Goal: Information Seeking & Learning: Learn about a topic

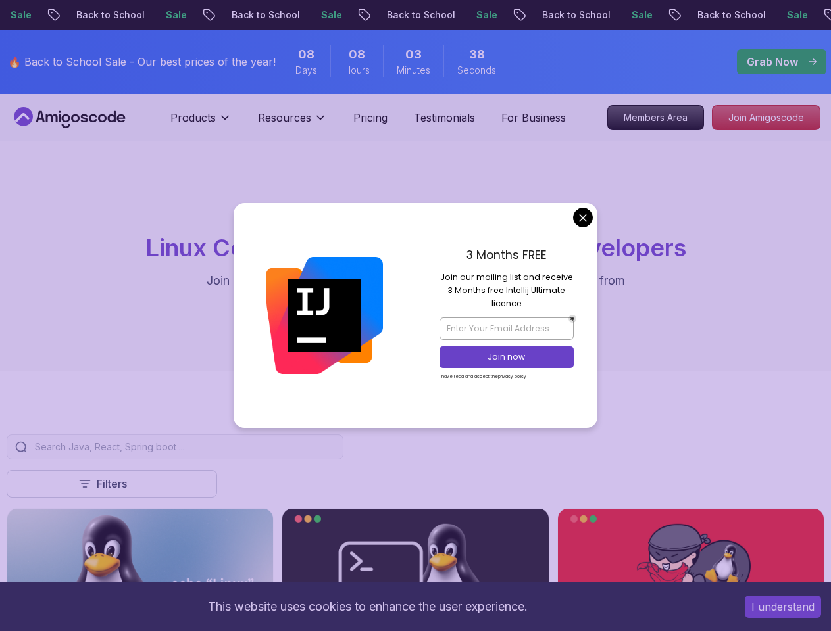
click at [783, 607] on button "I understand" at bounding box center [782, 607] width 76 height 22
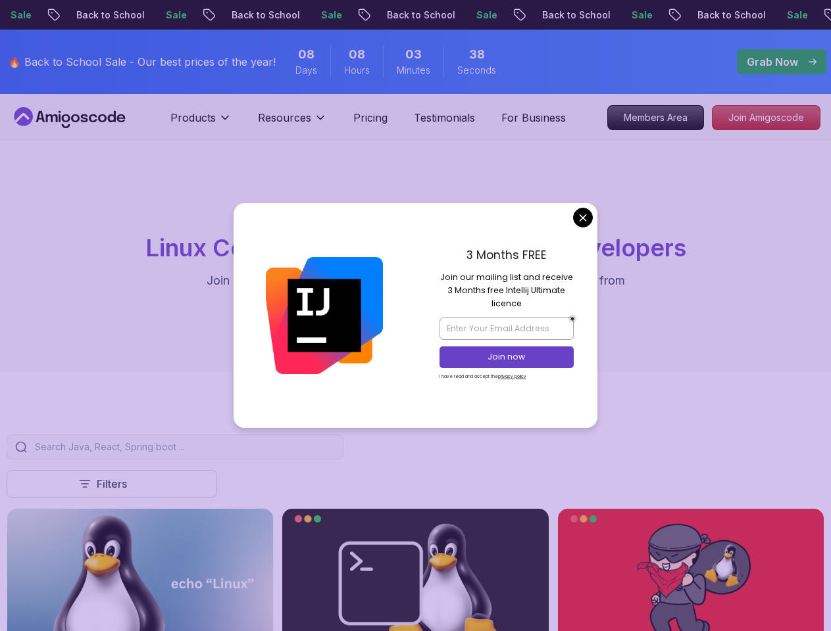
click at [201, 123] on p "Products" at bounding box center [192, 118] width 45 height 16
click at [292, 123] on p "Resources" at bounding box center [284, 118] width 53 height 16
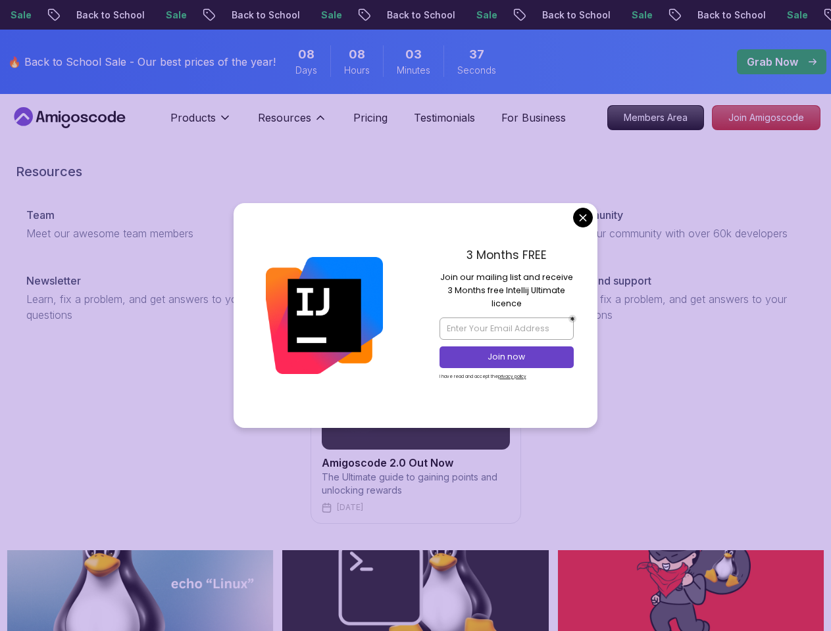
click at [0, 0] on div "button" at bounding box center [0, 0] width 0 height 0
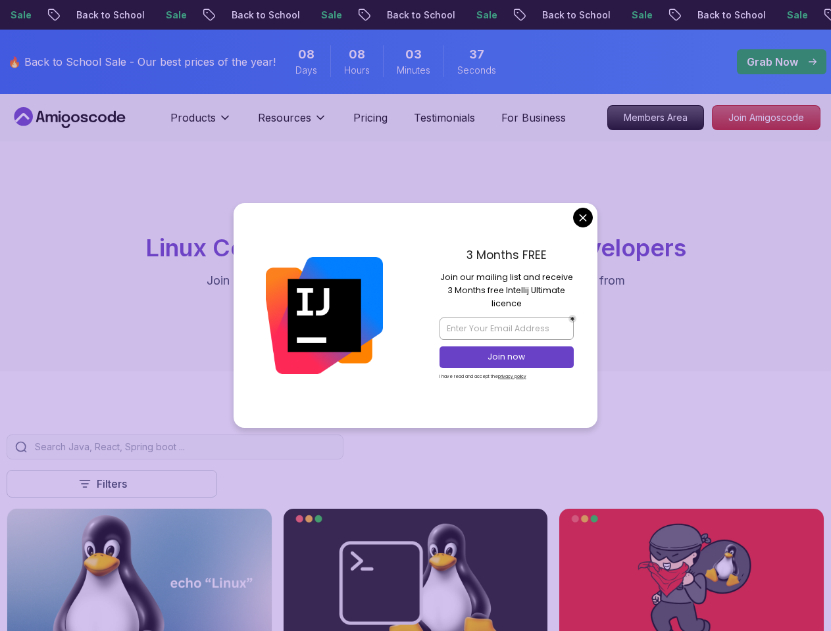
click at [111, 525] on img at bounding box center [139, 583] width 264 height 148
